Goal: Obtain resource: Download file/media

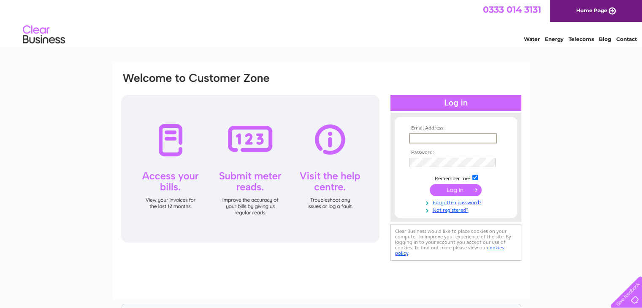
type input "[EMAIL_ADDRESS][DOMAIN_NAME]"
click at [459, 189] on input "submit" at bounding box center [456, 189] width 52 height 12
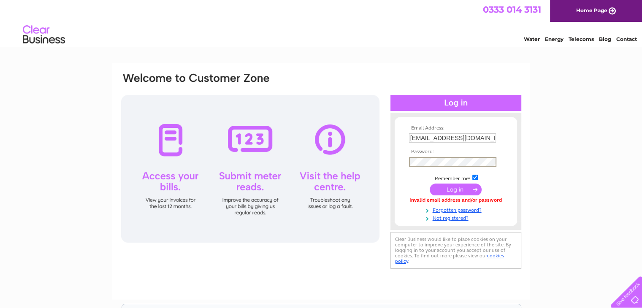
click at [438, 191] on input "submit" at bounding box center [456, 190] width 52 height 12
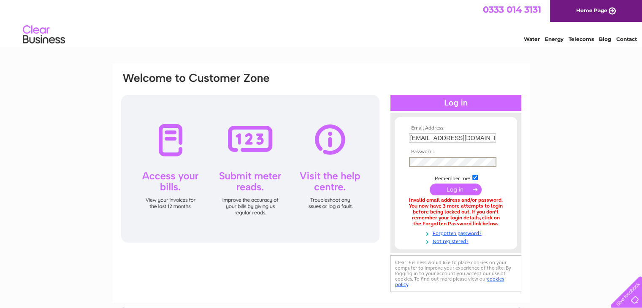
click at [422, 176] on td "Remember me?" at bounding box center [456, 178] width 98 height 8
click at [452, 188] on input "submit" at bounding box center [456, 189] width 52 height 12
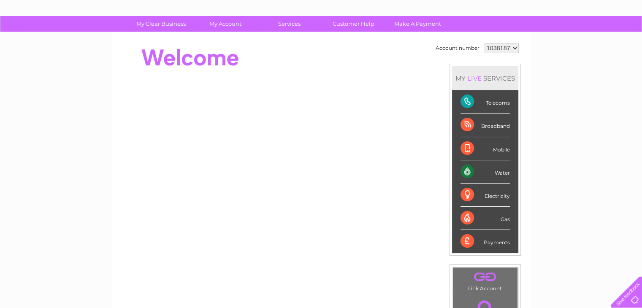
scroll to position [46, 0]
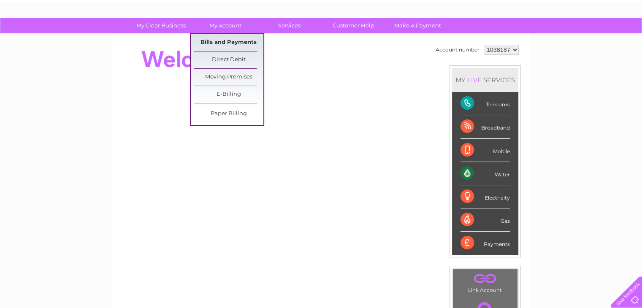
click at [228, 44] on link "Bills and Payments" at bounding box center [229, 42] width 70 height 17
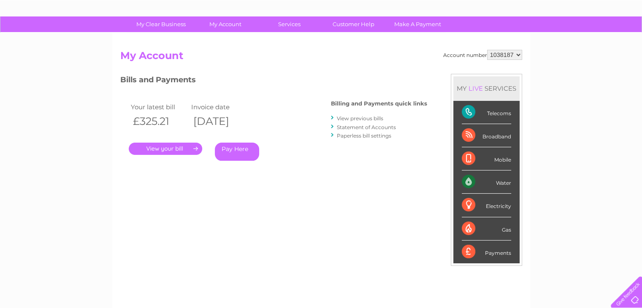
scroll to position [52, 0]
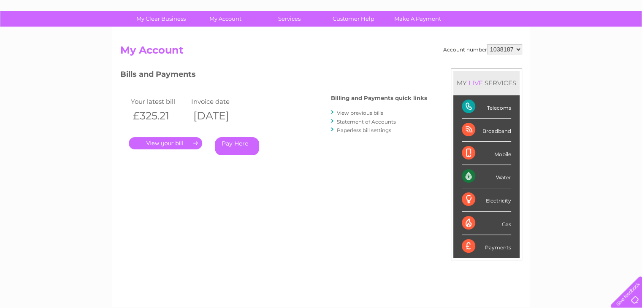
click at [352, 114] on link "View previous bills" at bounding box center [360, 113] width 46 height 6
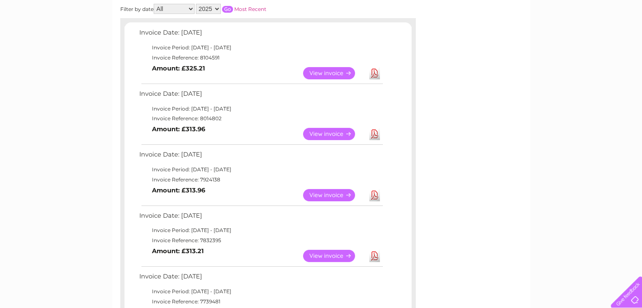
scroll to position [134, 0]
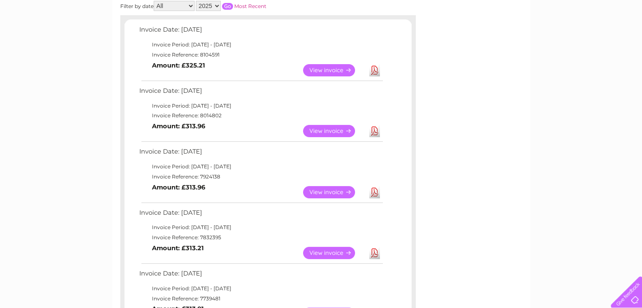
click at [372, 133] on link "Download" at bounding box center [375, 131] width 11 height 12
click at [377, 72] on link "Download" at bounding box center [375, 70] width 11 height 12
click at [372, 196] on link "Download" at bounding box center [375, 192] width 11 height 12
click at [374, 253] on link "Download" at bounding box center [375, 253] width 11 height 12
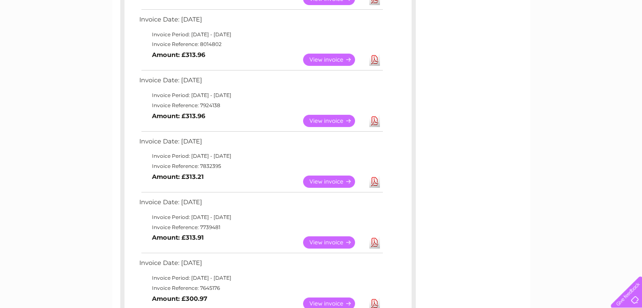
scroll to position [207, 0]
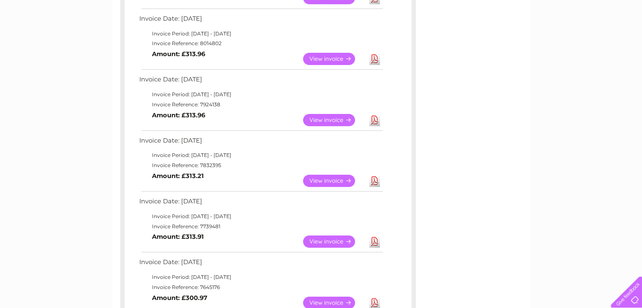
click at [341, 242] on link "View" at bounding box center [334, 242] width 62 height 12
click at [379, 61] on link "Download" at bounding box center [375, 59] width 11 height 12
